Goal: Task Accomplishment & Management: Complete application form

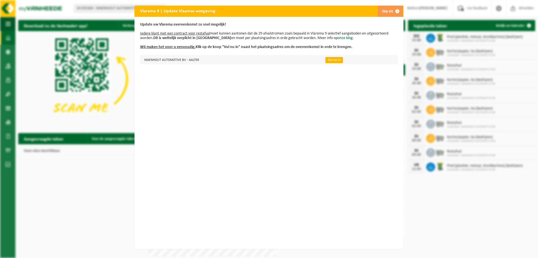
click at [330, 61] on link "Vul nu in" at bounding box center [335, 60] width 18 height 6
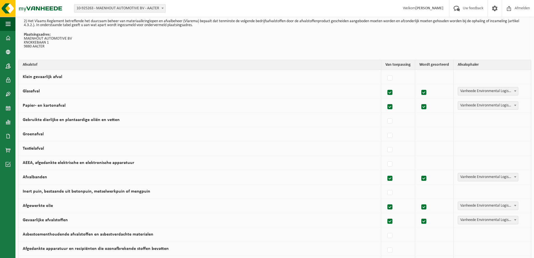
scroll to position [56, 0]
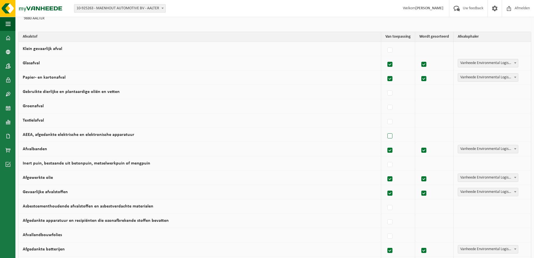
click at [386, 138] on label at bounding box center [390, 136] width 8 height 8
click at [386, 129] on input "AEEA, afgedankte elektrische en elektronische apparatuur" at bounding box center [385, 129] width 0 height 0
checkbox input "true"
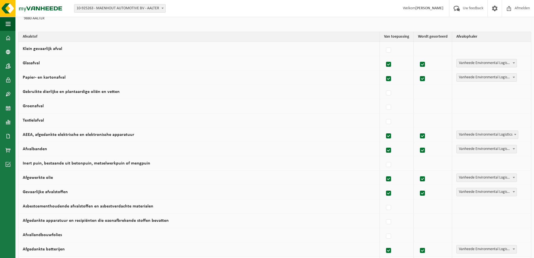
click at [513, 133] on span at bounding box center [516, 134] width 6 height 7
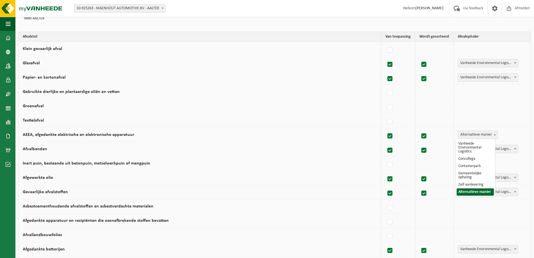
click at [494, 134] on b at bounding box center [495, 134] width 2 height 1
select select "Vanheede Environmental Logistics"
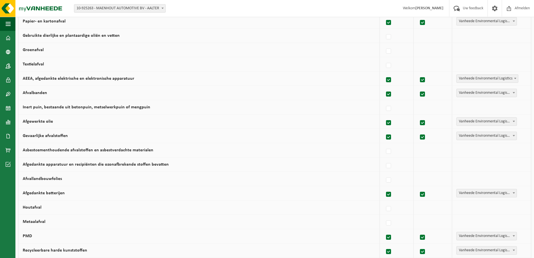
scroll to position [140, 0]
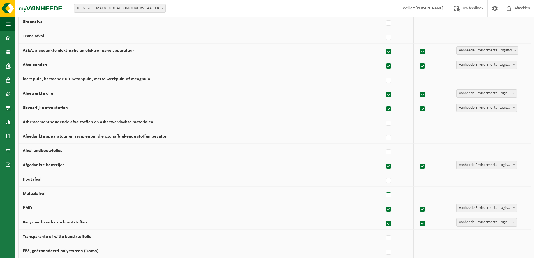
click at [385, 196] on label at bounding box center [389, 195] width 8 height 8
click at [384, 188] on input "Metaalafval" at bounding box center [384, 188] width 0 height 0
checkbox input "true"
click at [480, 194] on span "Vanheede Environmental Logistics" at bounding box center [487, 194] width 61 height 8
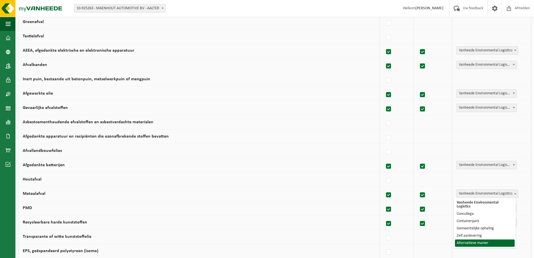
select select "Alternatieve manier"
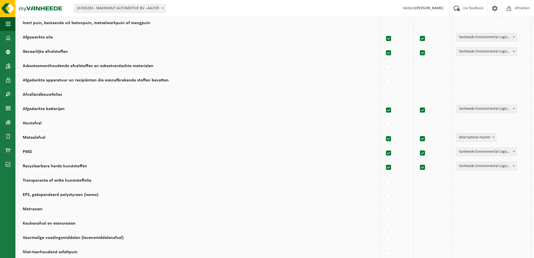
scroll to position [252, 0]
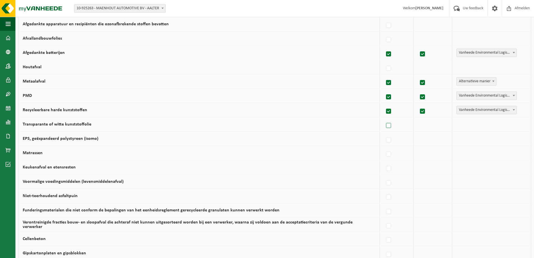
click at [387, 126] on label at bounding box center [389, 125] width 8 height 8
click at [384, 119] on input "Transparante of witte kunststoffolie" at bounding box center [384, 118] width 0 height 0
checkbox input "true"
click at [385, 140] on label at bounding box center [389, 140] width 8 height 8
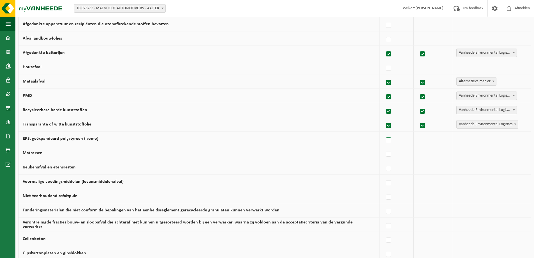
click at [384, 133] on input "EPS, geëxpandeerd polystyreen (isomo)" at bounding box center [384, 133] width 0 height 0
checkbox input "true"
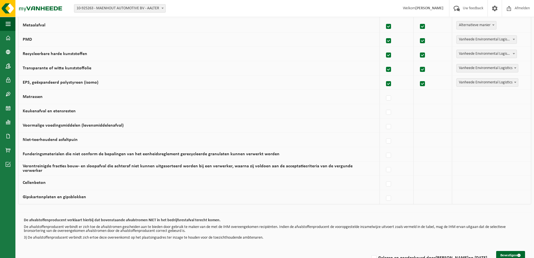
scroll to position [324, 0]
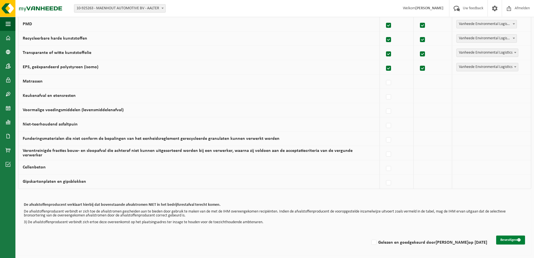
click at [507, 240] on button "Bevestigen" at bounding box center [510, 239] width 29 height 9
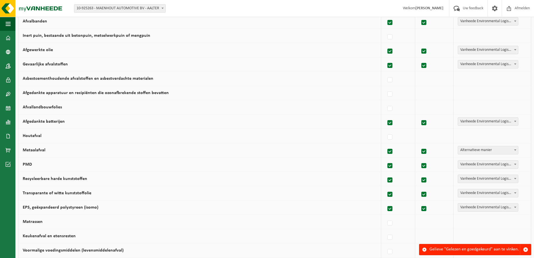
scroll to position [324, 0]
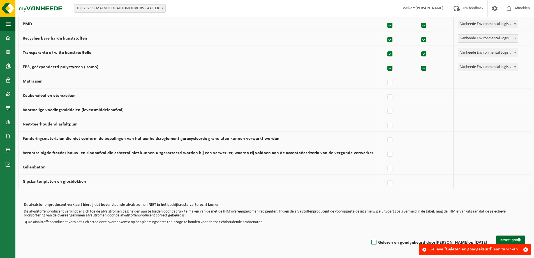
click at [377, 241] on label "Gelezen en goedgekeurd door Andy Herpoel op 14/08/25" at bounding box center [428, 242] width 117 height 8
click at [370, 235] on input "Gelezen en goedgekeurd door Andy Herpoel op 14/08/25" at bounding box center [369, 235] width 0 height 0
checkbox input "true"
click at [503, 240] on button "Bevestigen" at bounding box center [510, 239] width 29 height 9
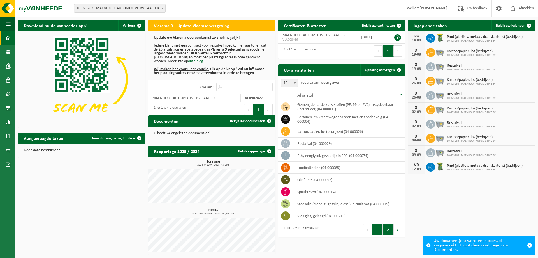
click at [389, 229] on button "2" at bounding box center [388, 229] width 11 height 11
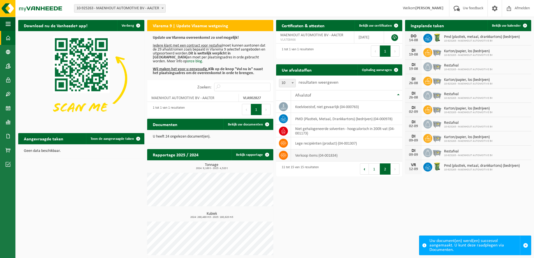
click at [283, 154] on icon at bounding box center [284, 155] width 6 height 6
click at [377, 71] on span "Ophaling aanvragen" at bounding box center [377, 70] width 30 height 4
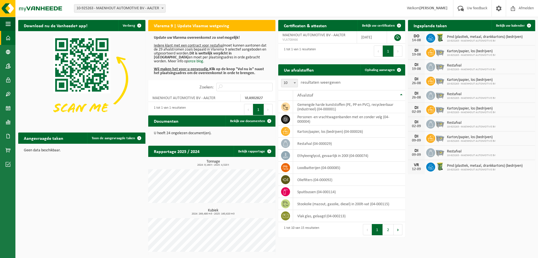
click at [7, 38] on span at bounding box center [8, 38] width 5 height 14
click at [9, 95] on span at bounding box center [8, 94] width 5 height 14
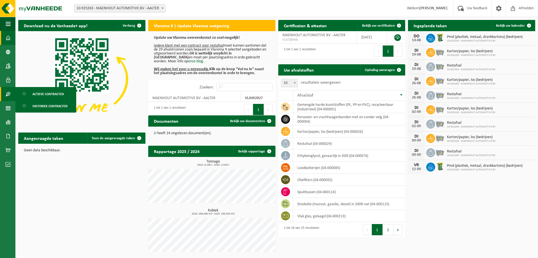
click at [9, 95] on span at bounding box center [8, 94] width 5 height 14
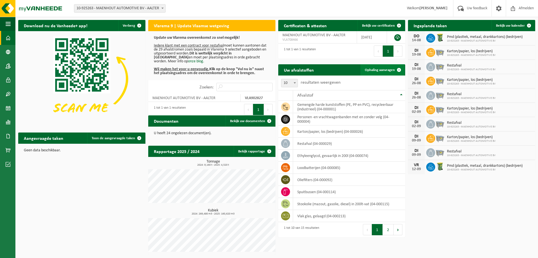
click at [394, 68] on span at bounding box center [399, 69] width 11 height 11
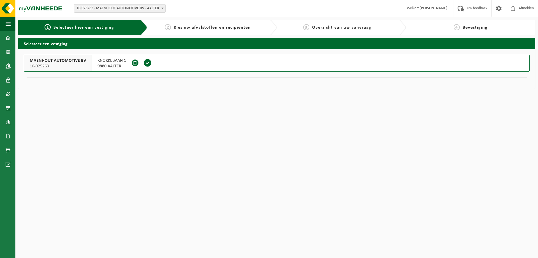
click at [102, 63] on span "KNOKKEBAAN 1" at bounding box center [112, 61] width 29 height 6
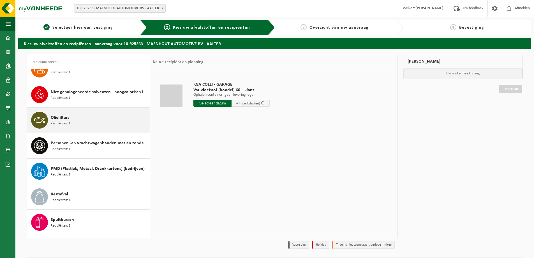
scroll to position [56, 0]
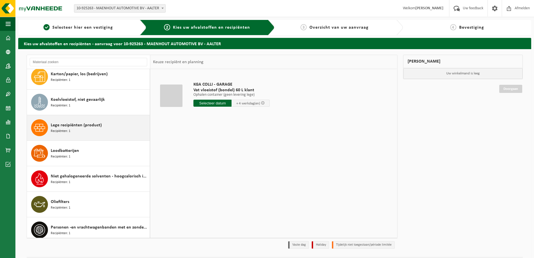
click at [74, 126] on span "Lege recipiënten (product)" at bounding box center [76, 125] width 51 height 7
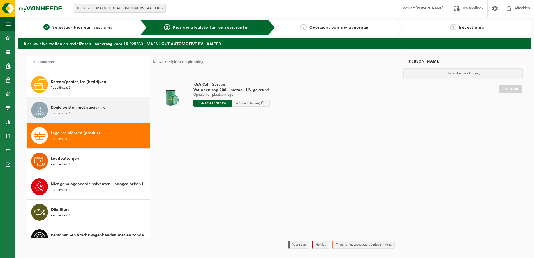
scroll to position [0, 0]
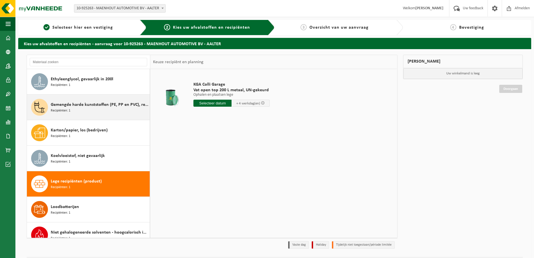
click at [75, 107] on span "Gemengde harde kunststoffen (PE, PP en PVC), recycleerbaar (industrieel)" at bounding box center [100, 104] width 98 height 7
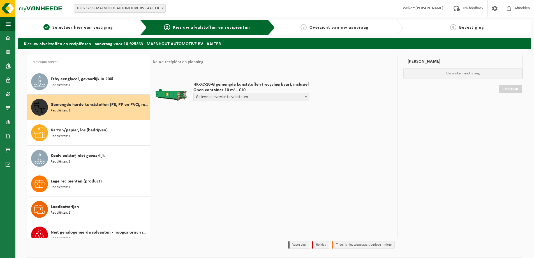
click at [83, 59] on input "text" at bounding box center [89, 62] width 118 height 8
click at [8, 39] on span at bounding box center [8, 38] width 5 height 14
